Goal: Task Accomplishment & Management: Manage account settings

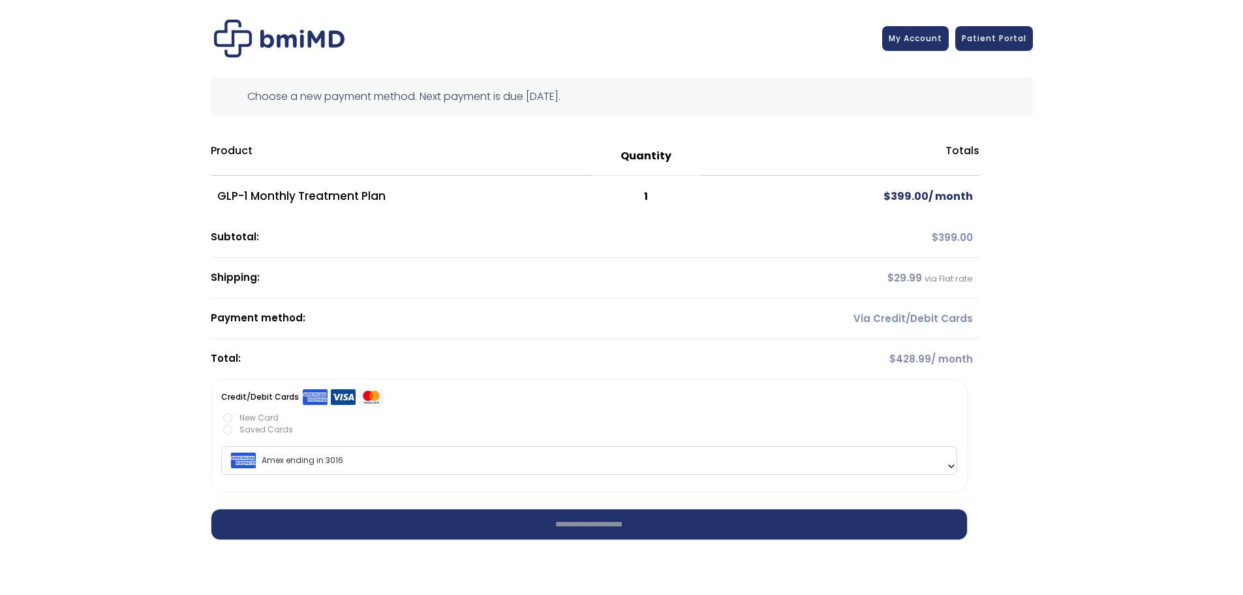
click at [508, 464] on span "Amex ending in 3016" at bounding box center [589, 459] width 728 height 27
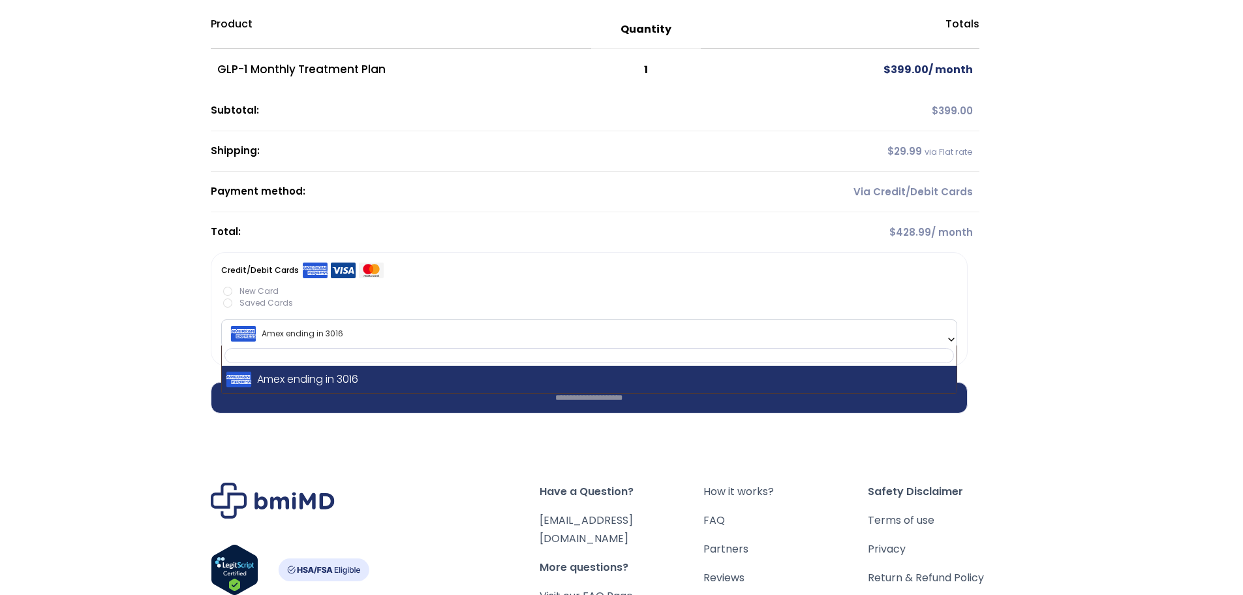
scroll to position [131, 0]
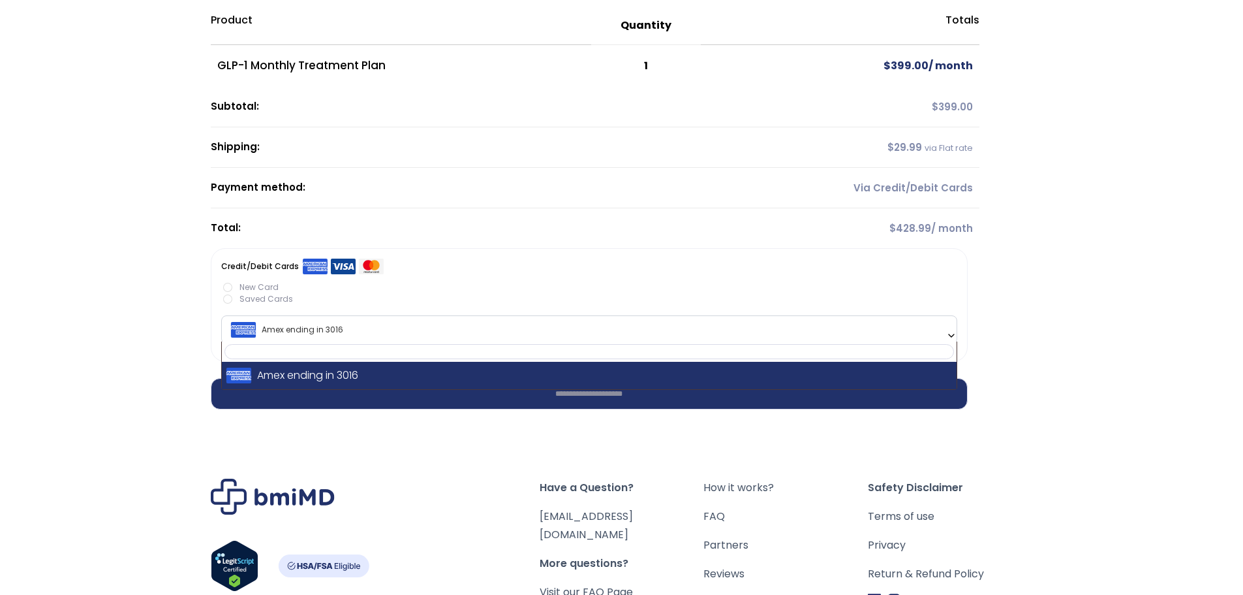
click at [1041, 367] on div "**********" at bounding box center [622, 313] width 1212 height 860
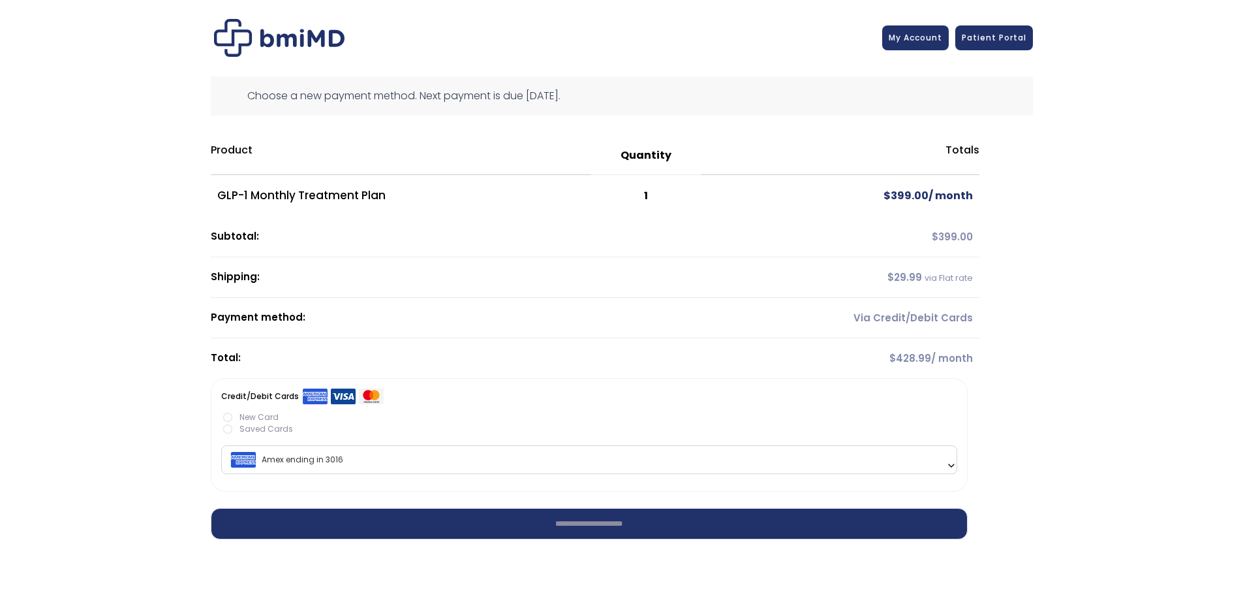
scroll to position [0, 0]
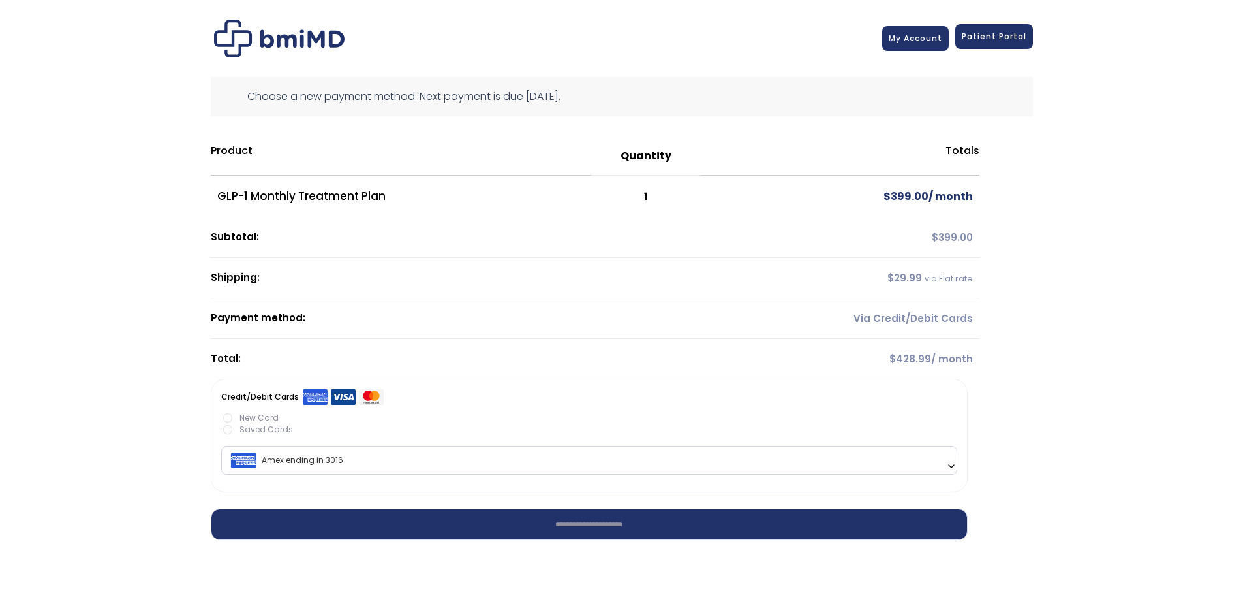
click at [1003, 35] on span "Patient Portal" at bounding box center [994, 36] width 65 height 11
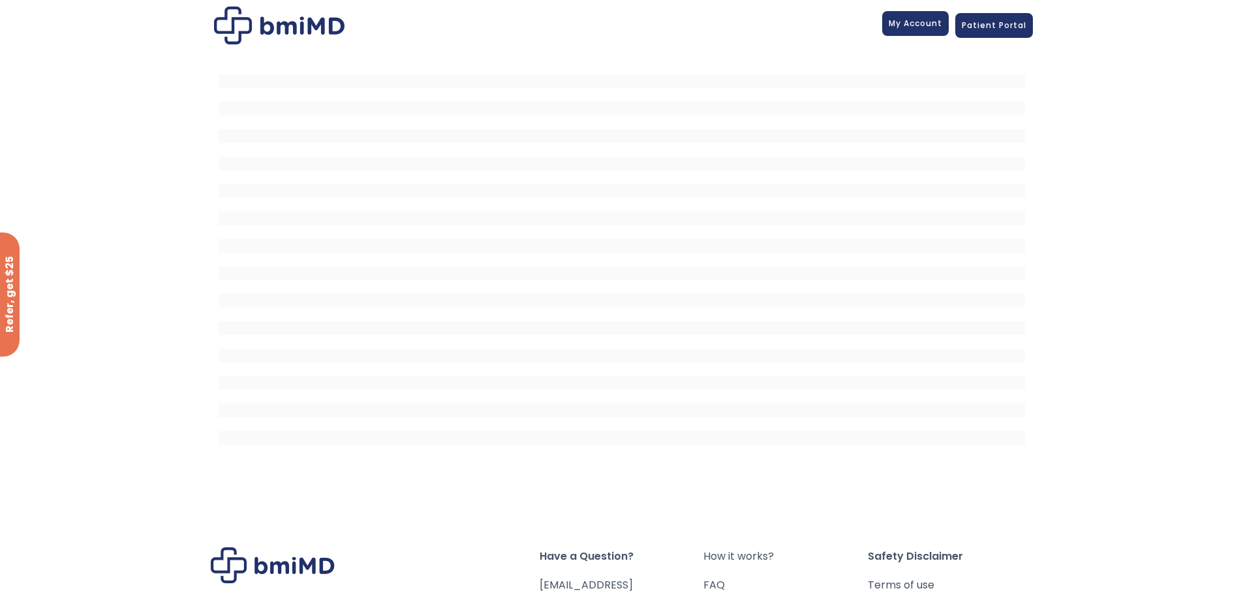
click at [933, 22] on span "My Account" at bounding box center [916, 23] width 54 height 11
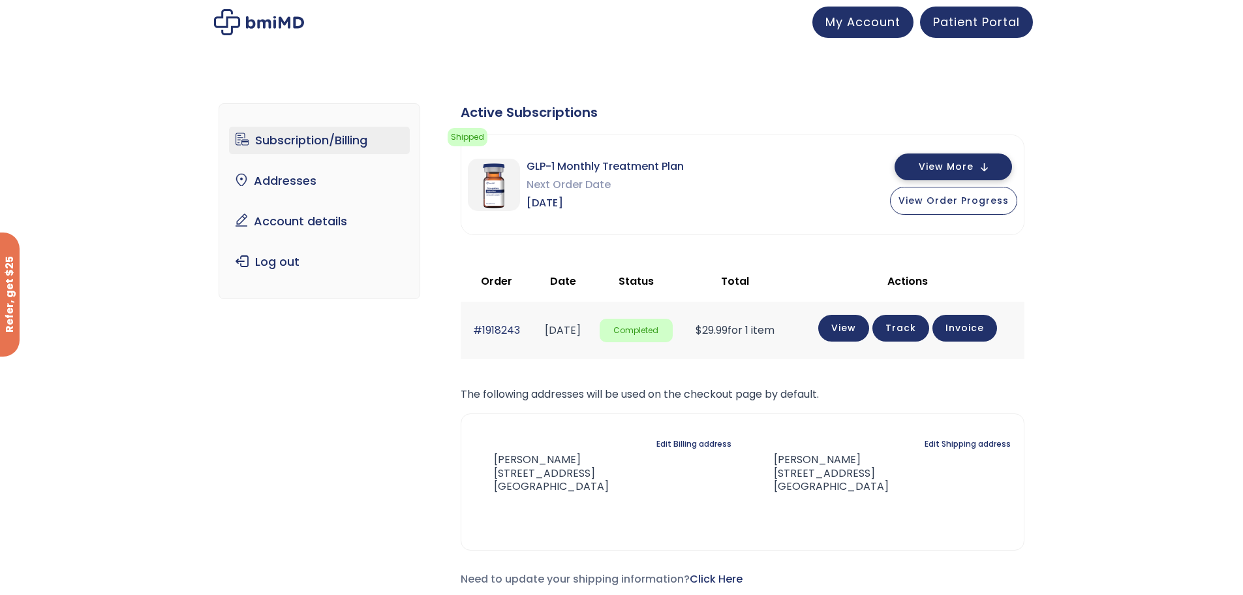
click at [969, 167] on span "View More" at bounding box center [946, 167] width 55 height 8
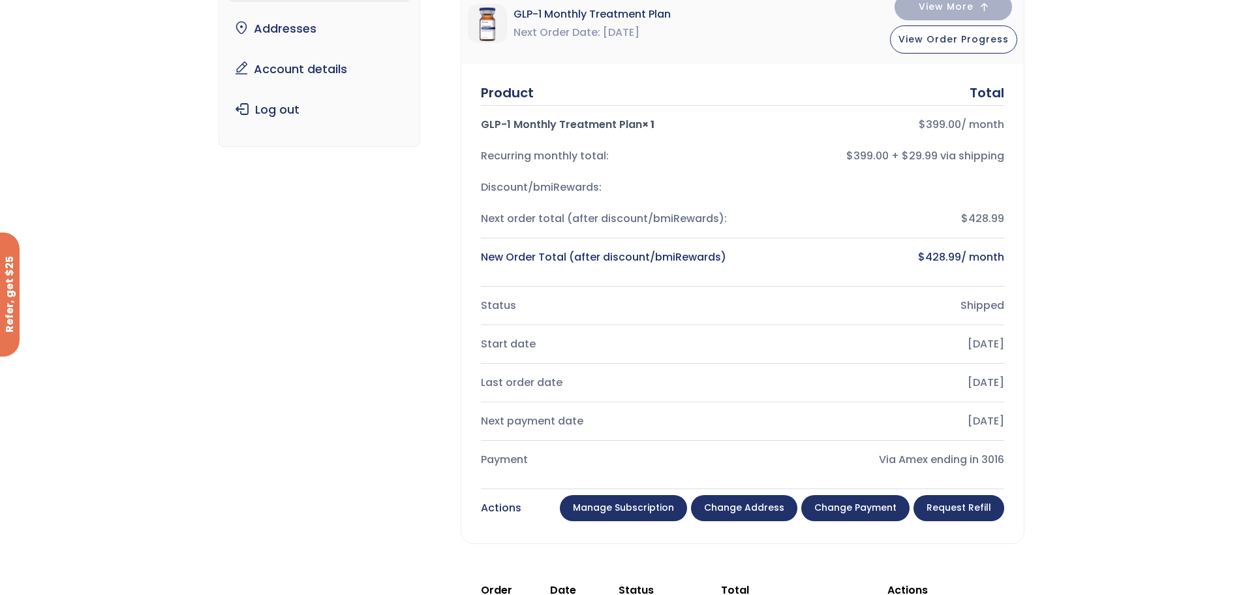
scroll to position [196, 0]
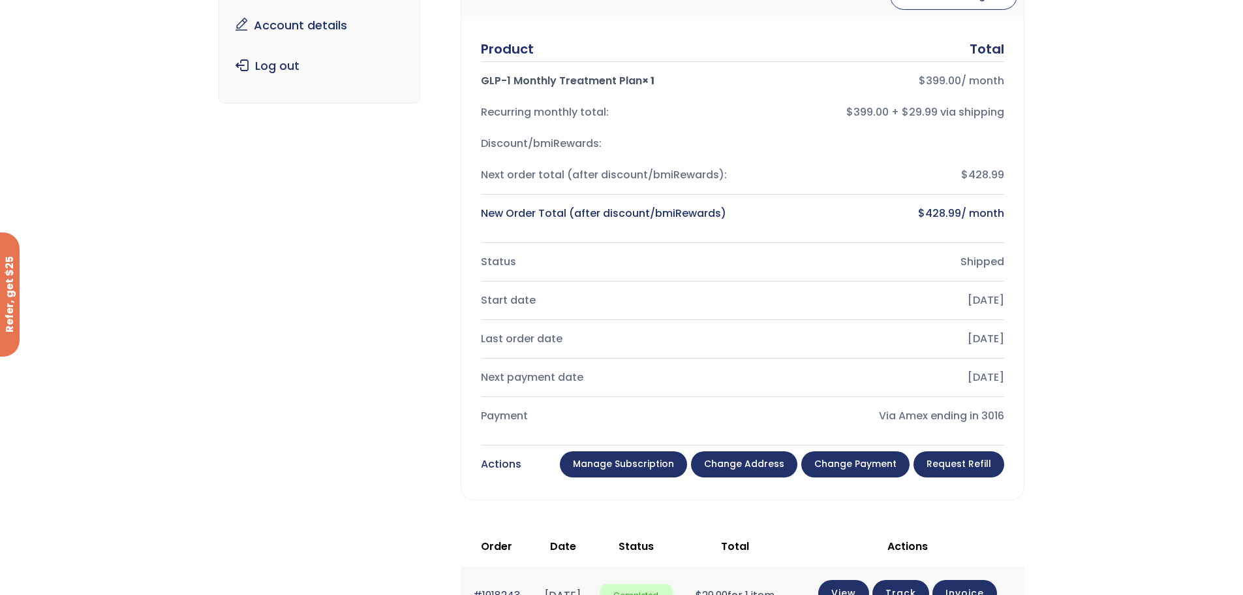
click at [640, 460] on link "Manage Subscription" at bounding box center [623, 464] width 127 height 26
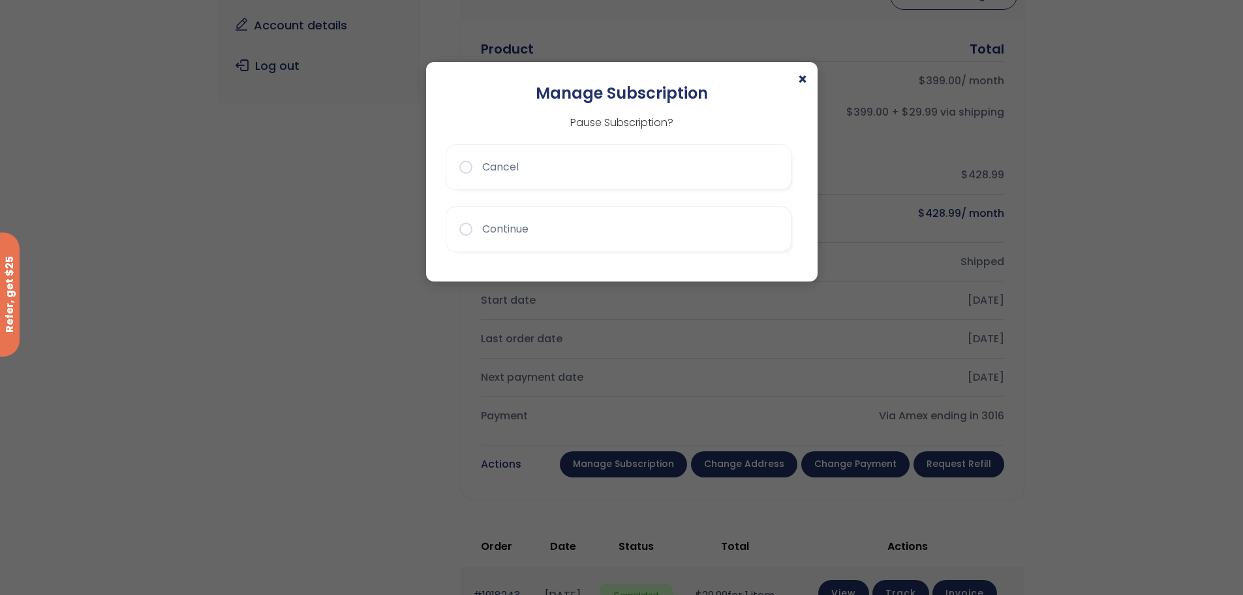
click at [599, 121] on p "Pause Subscription?" at bounding box center [622, 122] width 352 height 17
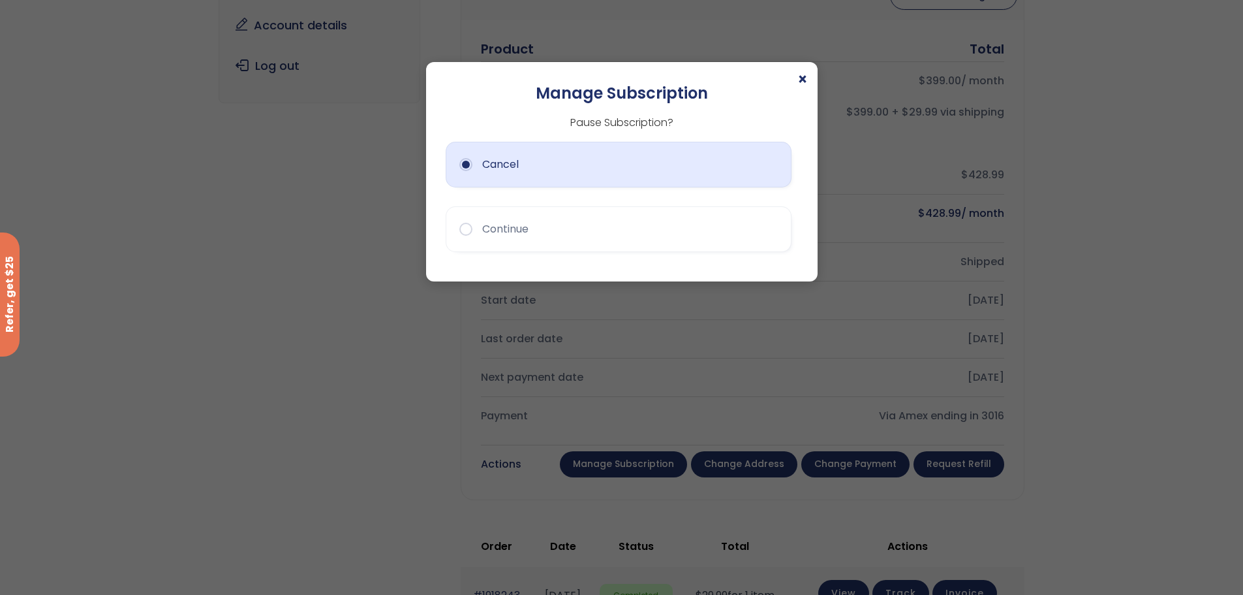
click at [578, 168] on button "Cancel" at bounding box center [619, 165] width 346 height 46
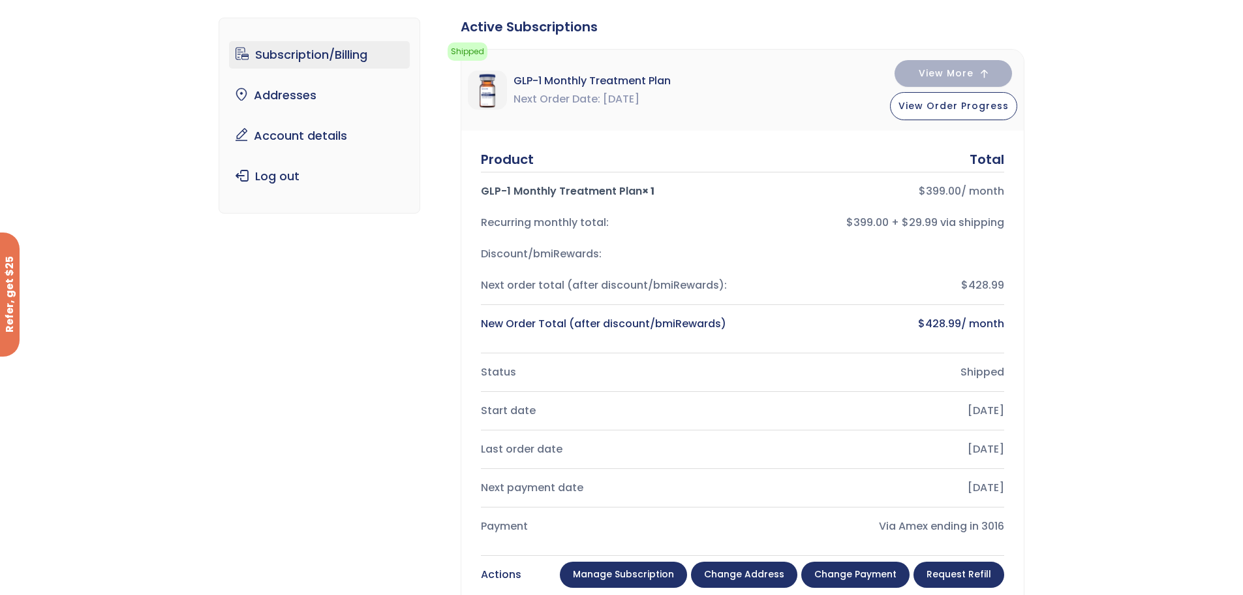
scroll to position [0, 0]
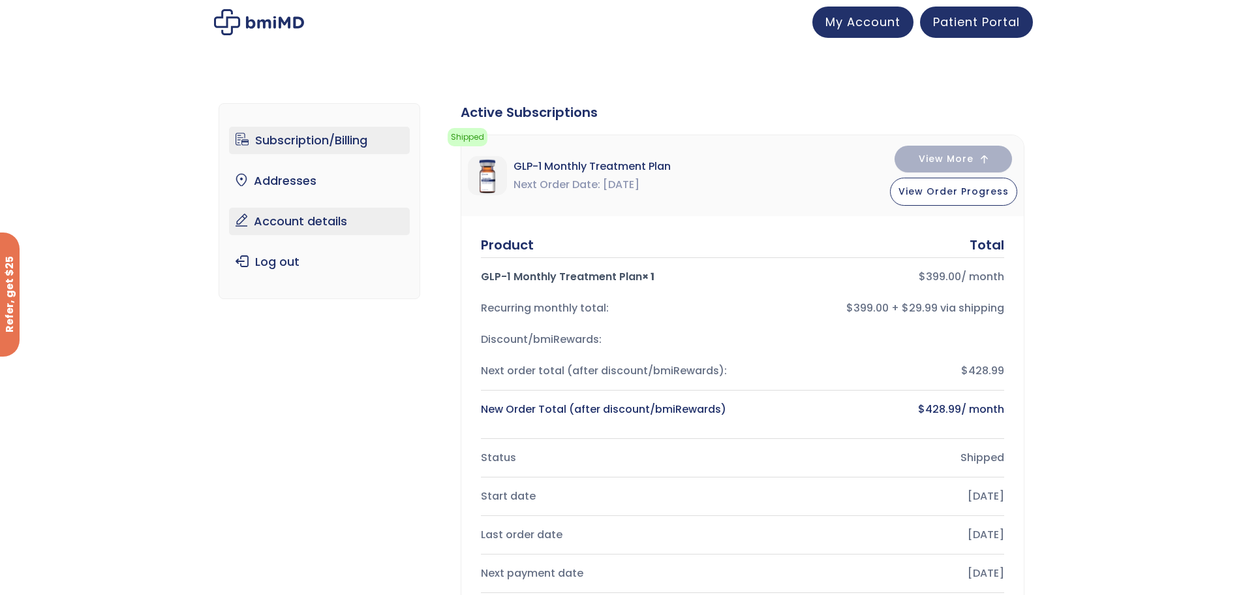
click at [317, 224] on link "Account details" at bounding box center [319, 221] width 181 height 27
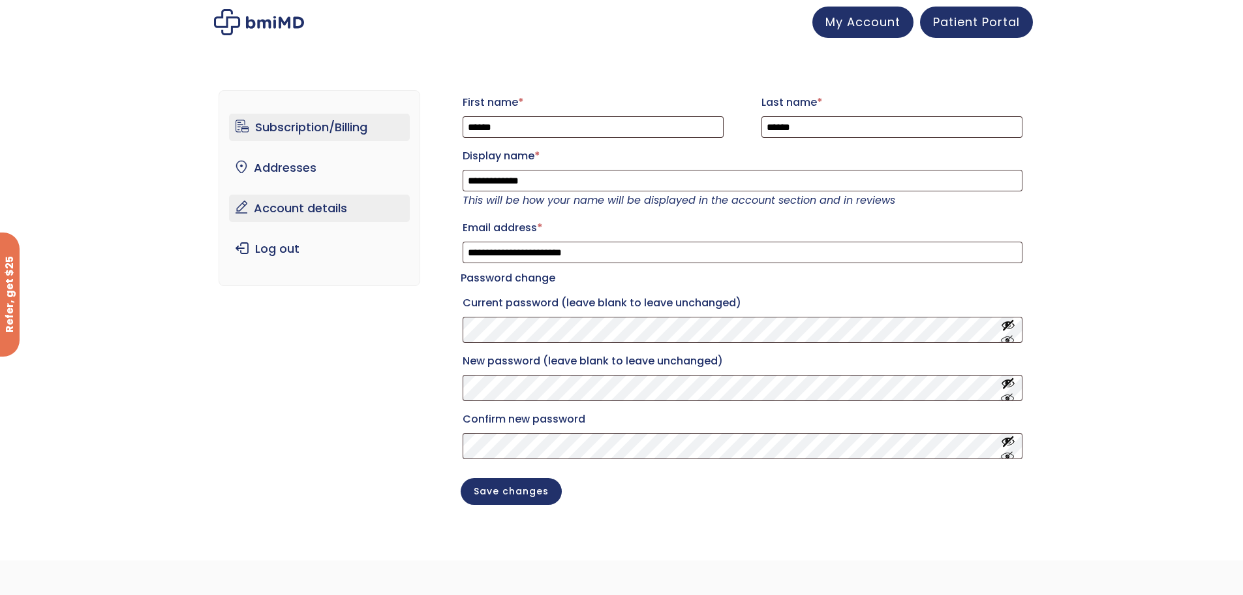
click at [313, 124] on link "Subscription/Billing" at bounding box center [319, 127] width 181 height 27
